Goal: Obtain resource: Download file/media

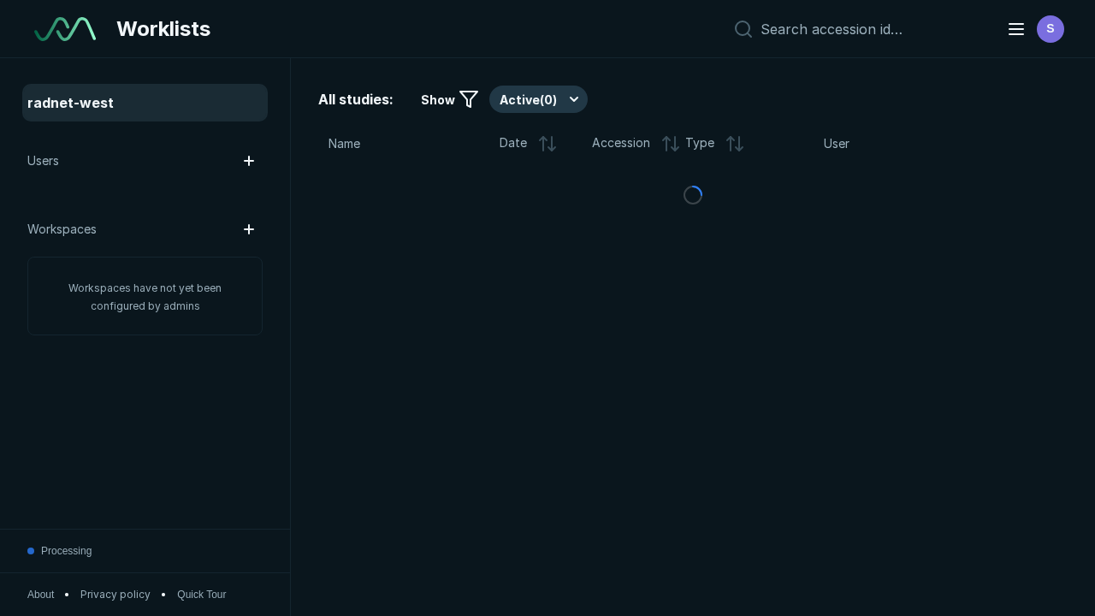
scroll to position [4670, 7123]
